Goal: Check status

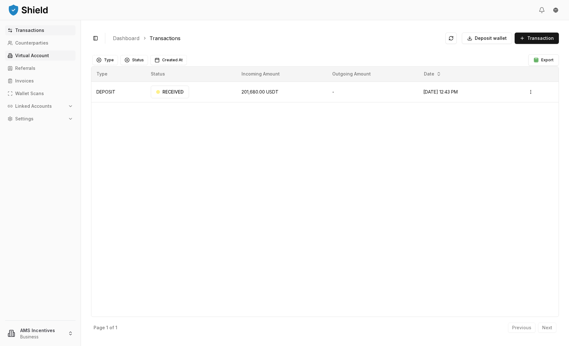
click at [36, 57] on p "Virtual Account" at bounding box center [32, 55] width 34 height 4
click at [38, 56] on p "Virtual Account" at bounding box center [32, 55] width 34 height 4
click at [43, 58] on p "Virtual Account" at bounding box center [32, 55] width 34 height 4
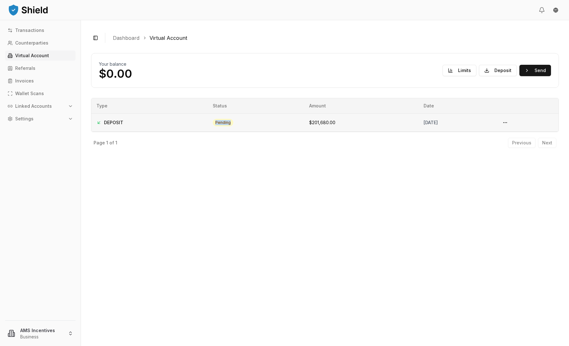
drag, startPoint x: 219, startPoint y: 123, endPoint x: 196, endPoint y: 123, distance: 22.5
click at [208, 123] on td "pending" at bounding box center [256, 123] width 96 height 18
click at [214, 155] on div "Your balance $0.00 Limits Deposit Send DEPOSIT pending October 1, 2025 + $201,6…" at bounding box center [325, 194] width 468 height 286
drag, startPoint x: 283, startPoint y: 122, endPoint x: 316, endPoint y: 122, distance: 32.9
click at [316, 122] on td "$201,680.00" at bounding box center [361, 123] width 115 height 18
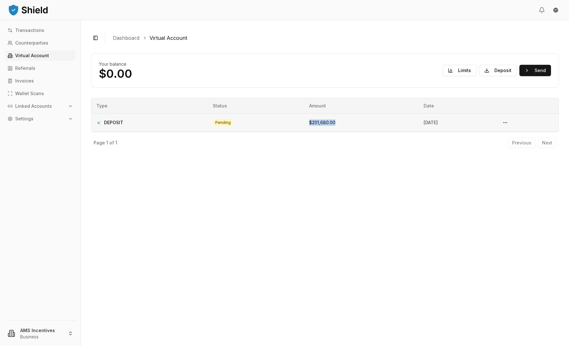
click at [316, 122] on td "$201,680.00" at bounding box center [361, 123] width 115 height 18
drag, startPoint x: 316, startPoint y: 122, endPoint x: 283, endPoint y: 123, distance: 33.2
click at [304, 123] on td "$201,680.00" at bounding box center [361, 123] width 115 height 18
click at [291, 146] on div "Page 1 of 1 Previous Next" at bounding box center [325, 141] width 468 height 19
